Goal: Complete application form: Complete application form

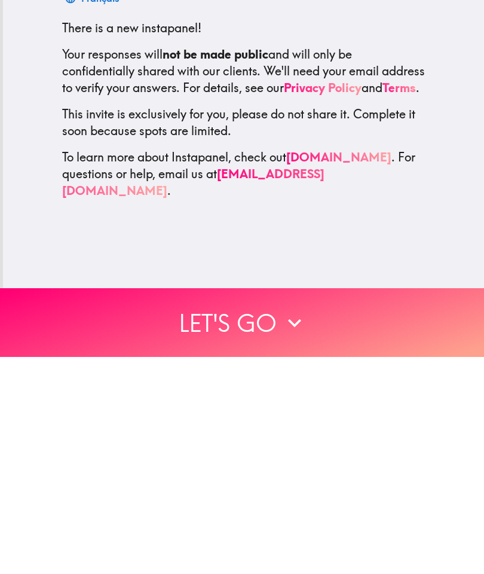
click at [306, 527] on icon "button" at bounding box center [295, 540] width 26 height 26
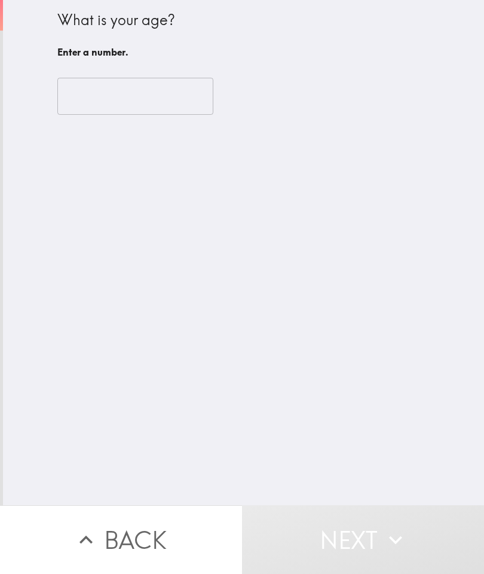
click at [181, 97] on input "number" at bounding box center [135, 96] width 156 height 37
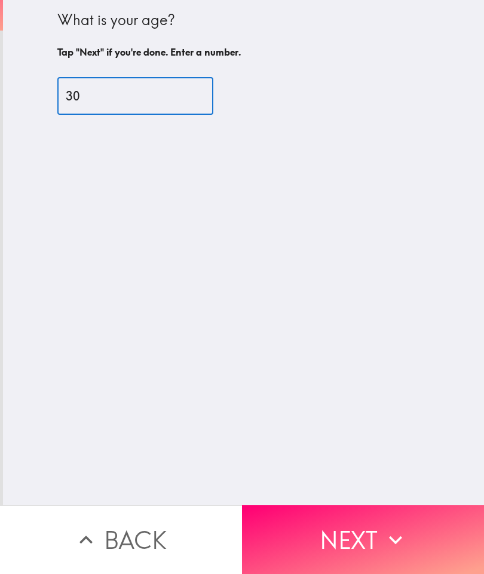
type input "30"
click at [215, 383] on div "What is your age? Tap "Next" if you're done. Enter a number. 30 ​" at bounding box center [243, 252] width 481 height 505
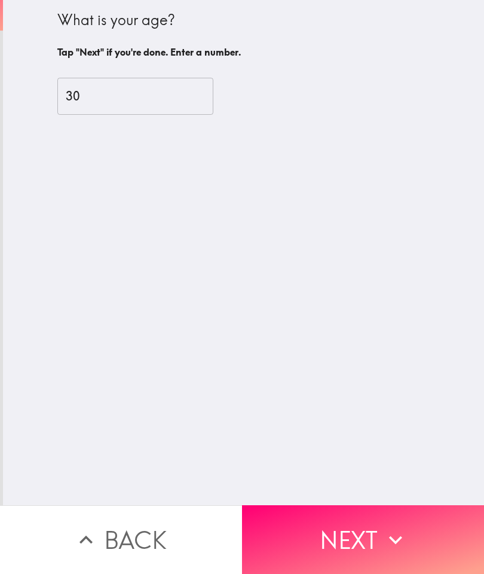
click at [332, 518] on button "Next" at bounding box center [363, 539] width 242 height 69
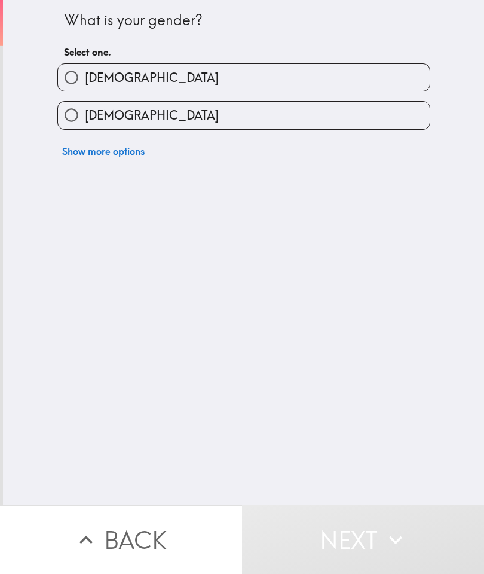
click at [175, 72] on label "[DEMOGRAPHIC_DATA]" at bounding box center [244, 77] width 372 height 27
click at [85, 72] on input "[DEMOGRAPHIC_DATA]" at bounding box center [71, 77] width 27 height 27
radio input "true"
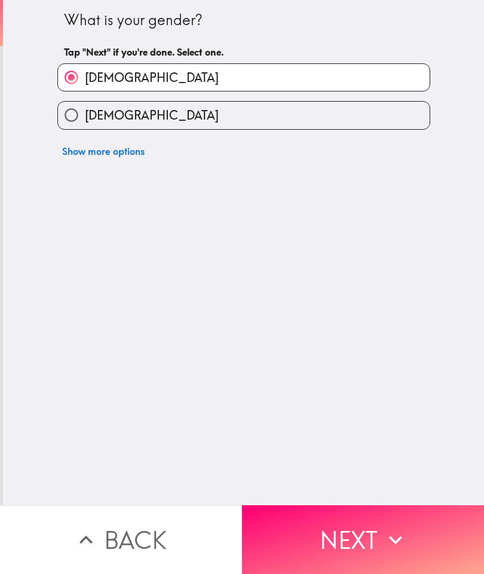
click at [392, 563] on button "Next" at bounding box center [363, 539] width 242 height 69
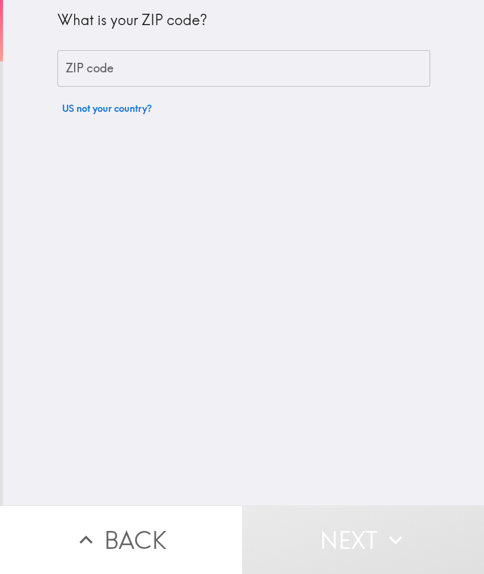
click at [186, 60] on input "ZIP code" at bounding box center [243, 68] width 373 height 37
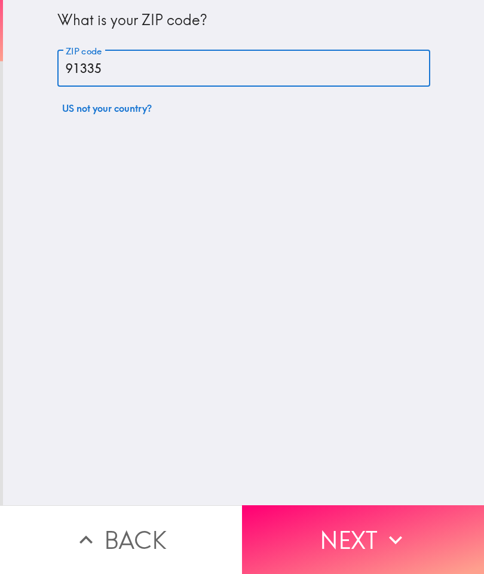
type input "91335"
click at [360, 520] on button "Next" at bounding box center [363, 539] width 242 height 69
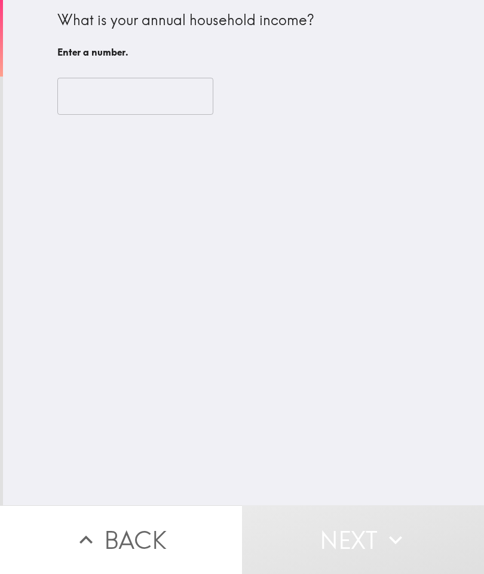
click at [182, 88] on input "number" at bounding box center [135, 96] width 156 height 37
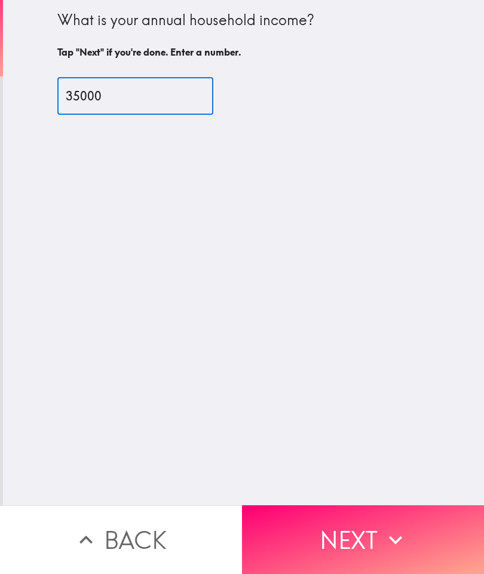
type input "35000"
click at [377, 533] on button "Next" at bounding box center [363, 539] width 242 height 69
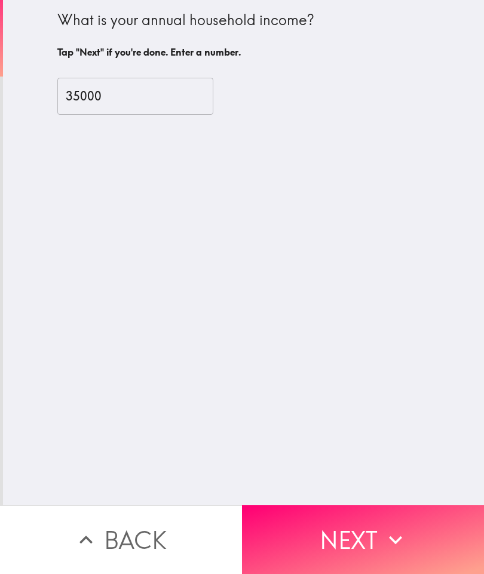
click at [346, 536] on button "Next" at bounding box center [363, 539] width 242 height 69
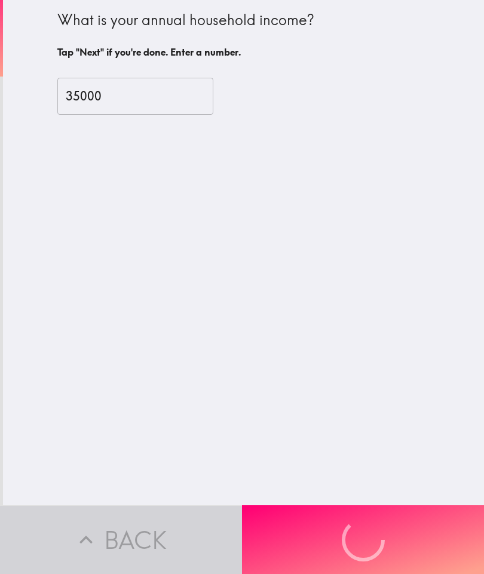
click at [365, 549] on div "Back Next" at bounding box center [242, 539] width 484 height 69
click at [380, 523] on div "Back Next" at bounding box center [242, 539] width 484 height 69
